Goal: Transaction & Acquisition: Purchase product/service

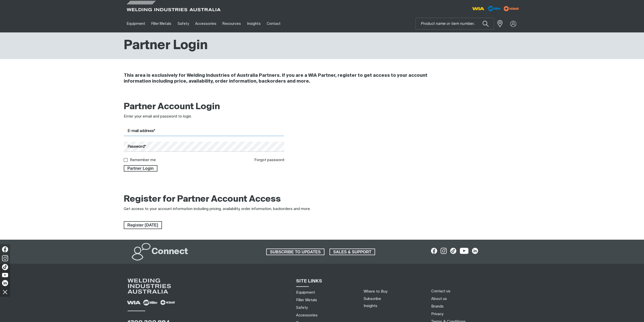
click at [249, 135] on input "E-mail address*" at bounding box center [204, 131] width 161 height 10
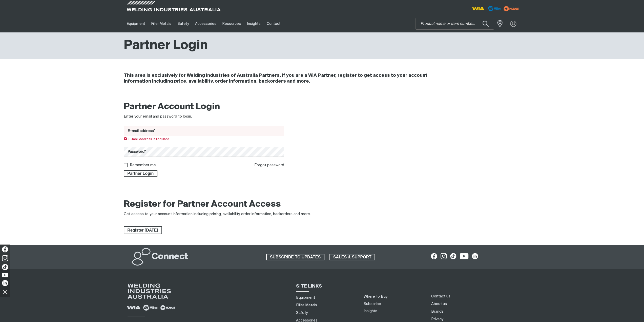
type input "[EMAIL_ADDRESS][DOMAIN_NAME]"
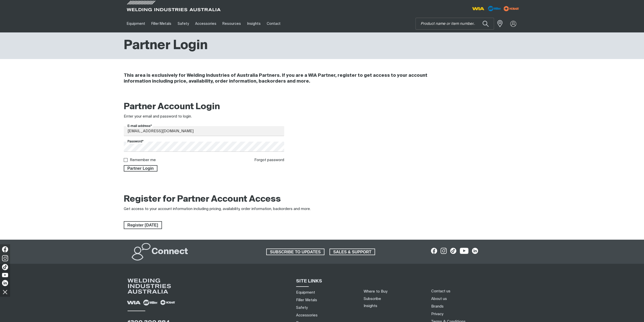
click at [152, 159] on label "Remember me" at bounding box center [143, 160] width 26 height 4
click at [127, 159] on input "Remember me" at bounding box center [125, 159] width 3 height 3
checkbox input "true"
click at [150, 168] on span "Partner Login" at bounding box center [140, 168] width 33 height 7
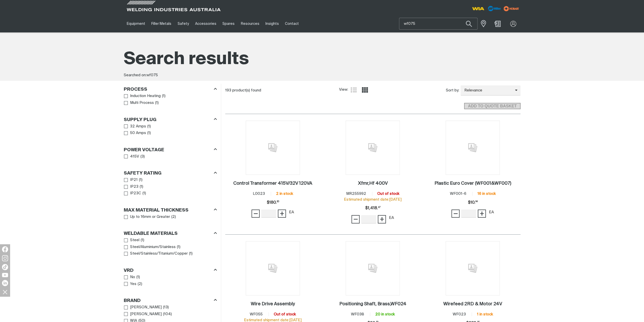
drag, startPoint x: 427, startPoint y: 23, endPoint x: 382, endPoint y: 23, distance: 45.8
click at [382, 23] on div "Equipment Stick Welders TIG Welders MIG Welders Multi-Process Welders Engine Dr…" at bounding box center [322, 23] width 397 height 17
drag, startPoint x: 376, startPoint y: 23, endPoint x: 370, endPoint y: 23, distance: 6.1
click at [370, 23] on div "Equipment Stick Welders TIG Welders MIG Welders Multi-Process Welders Engine Dr…" at bounding box center [322, 23] width 397 height 17
type input "297368"
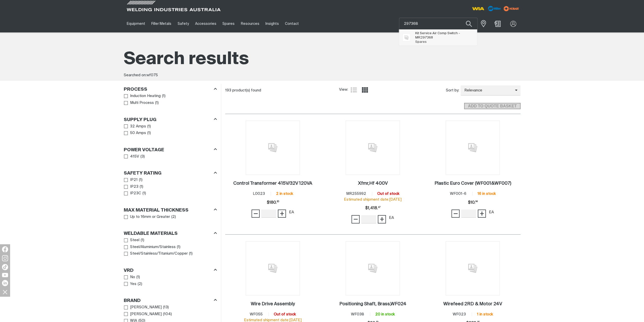
click at [432, 30] on span "Kit Service Air Comp Switch - MR 297368 Spares" at bounding box center [438, 37] width 78 height 16
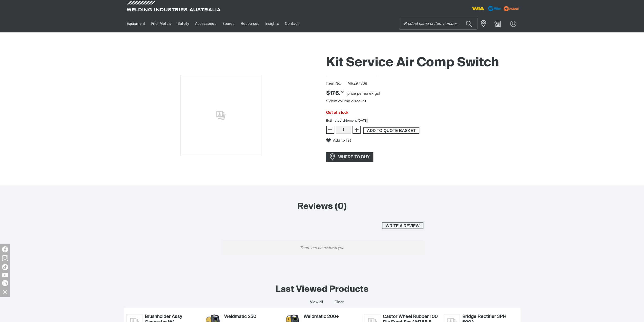
click at [373, 129] on span "ADD TO QUOTE BASKET" at bounding box center [390, 130] width 55 height 7
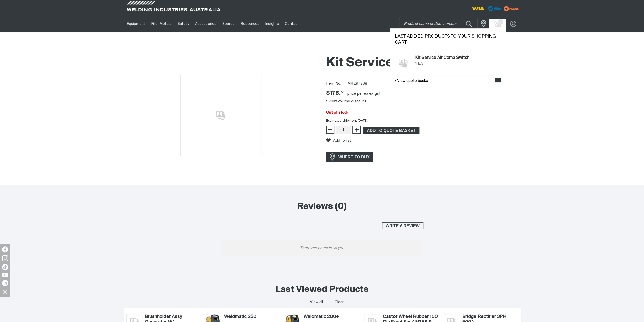
click at [430, 24] on input "Search" at bounding box center [438, 23] width 78 height 11
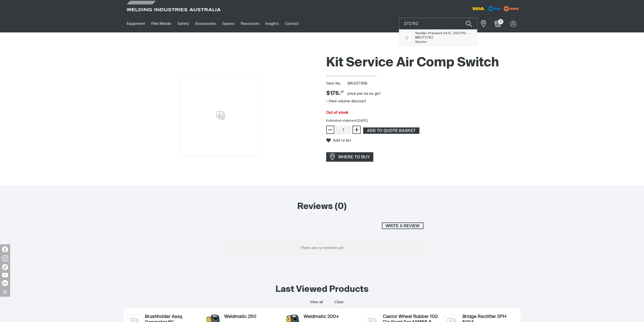
type input "272762"
click at [431, 35] on span "Sender, Pressure Oil 0- 200 PSI - MR 272762" at bounding box center [444, 35] width 58 height 9
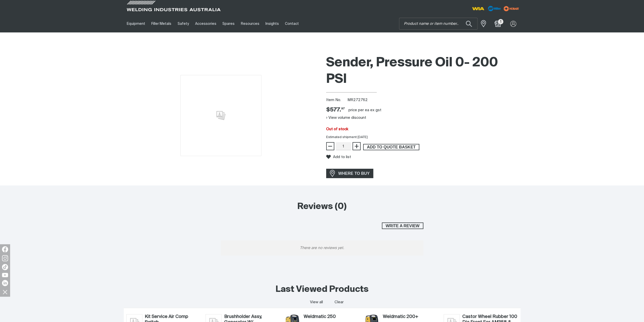
click at [383, 145] on span "ADD TO QUOTE BASKET" at bounding box center [390, 147] width 55 height 7
click at [344, 118] on button "View volume discount" at bounding box center [346, 118] width 40 height 8
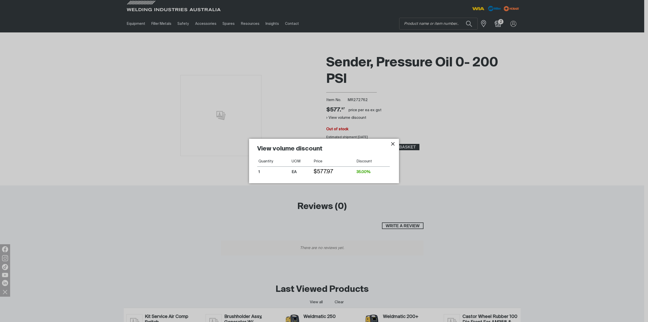
click at [393, 143] on icon "Close pop-up overlay" at bounding box center [393, 144] width 4 height 4
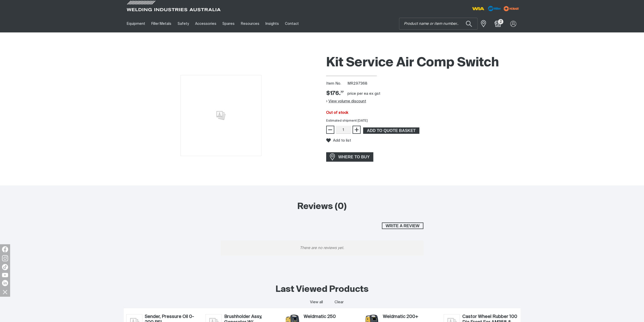
click at [346, 101] on button "View volume discount" at bounding box center [346, 101] width 40 height 8
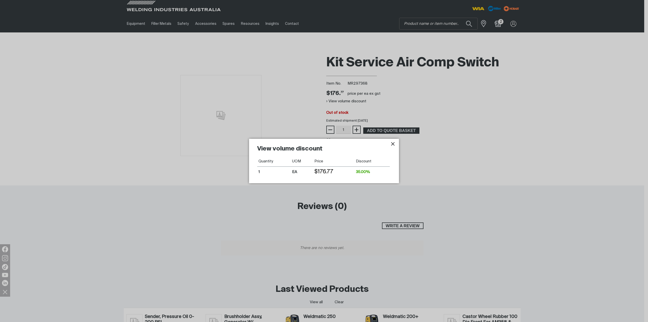
click at [393, 144] on icon "Close pop-up overlay" at bounding box center [393, 144] width 4 height 4
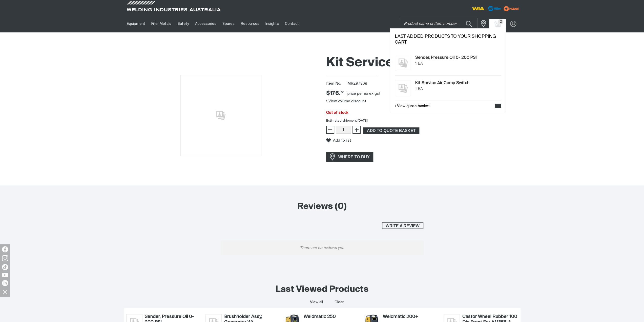
click at [499, 22] on span "2" at bounding box center [500, 21] width 5 height 5
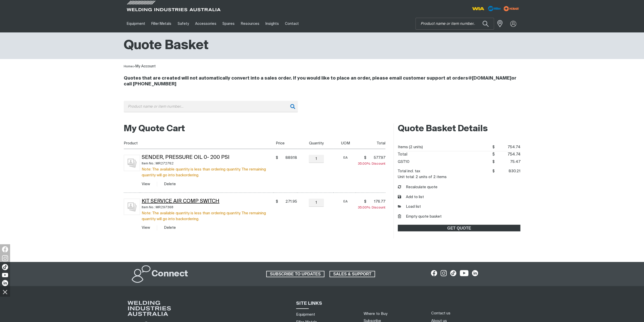
click at [193, 202] on link "Kit Service Air Comp Switch" at bounding box center [181, 201] width 78 height 5
